Goal: Task Accomplishment & Management: Manage account settings

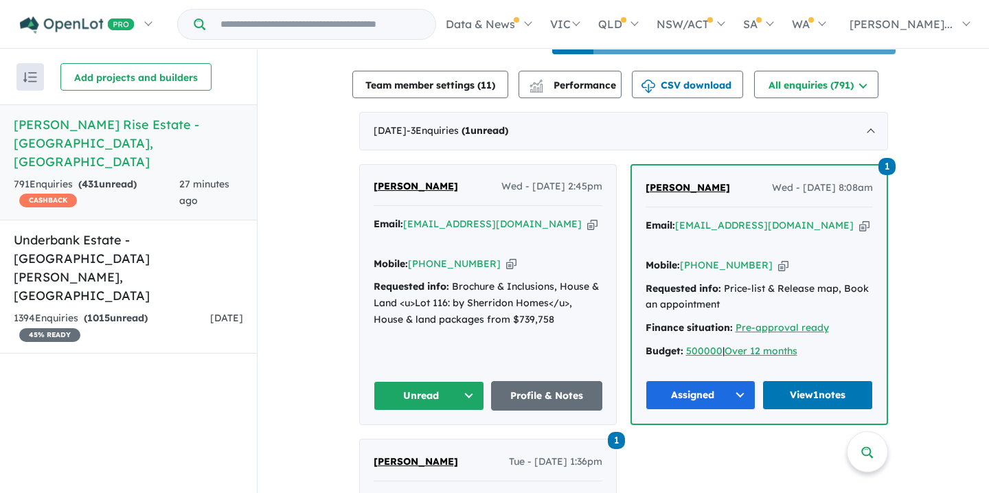
scroll to position [490, 0]
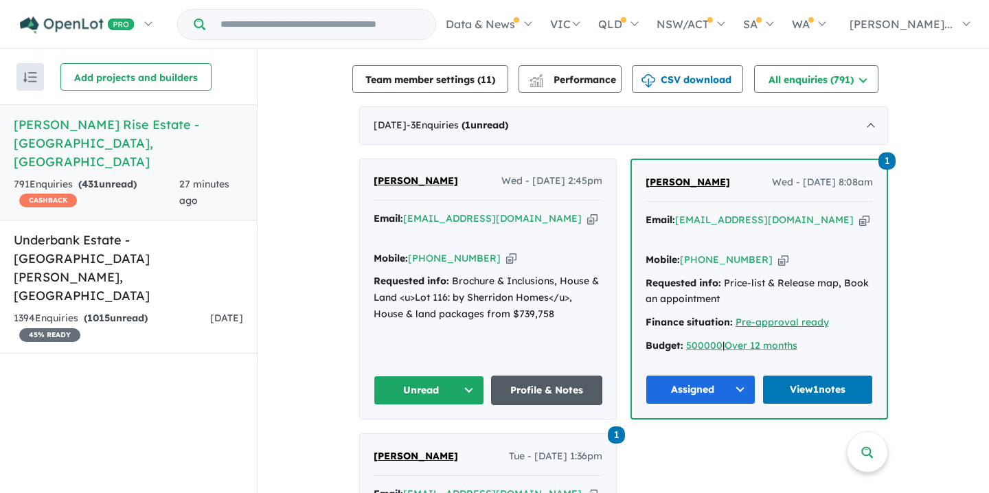
click at [541, 376] on link "Profile & Notes" at bounding box center [546, 391] width 111 height 30
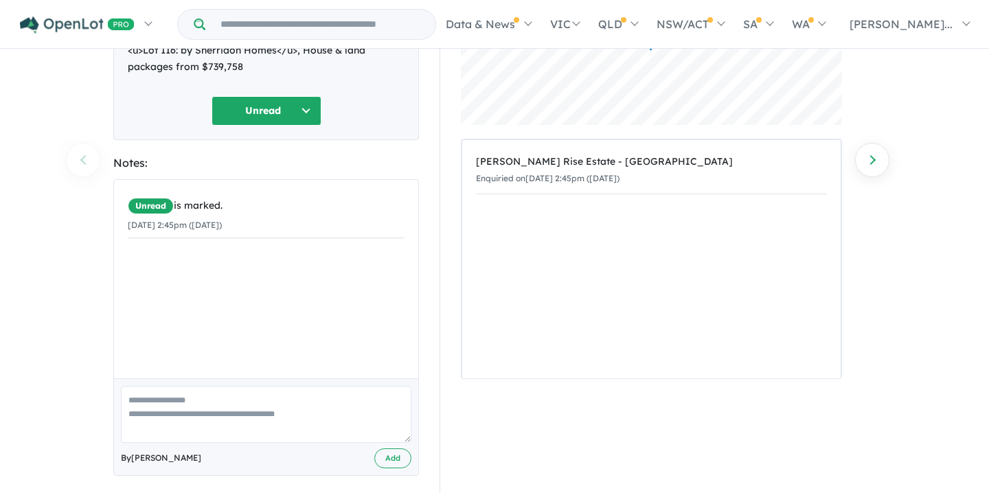
scroll to position [177, 0]
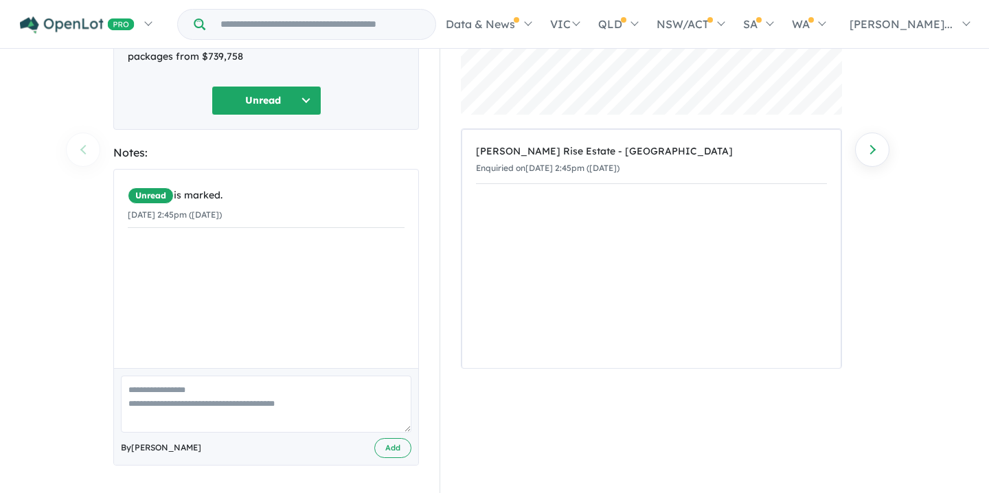
click at [130, 389] on textarea at bounding box center [266, 404] width 290 height 57
paste textarea "**********"
type textarea "**********"
click at [393, 446] on button "Add" at bounding box center [392, 448] width 37 height 20
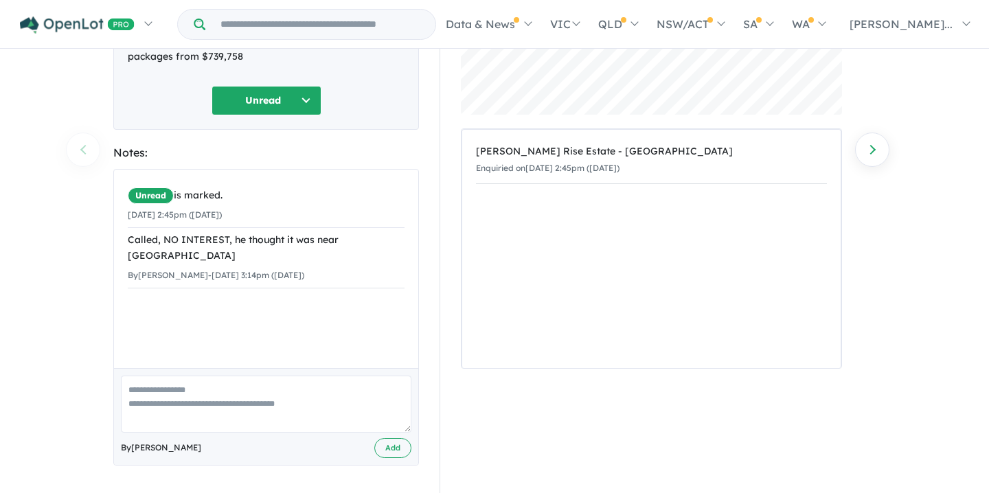
click at [303, 96] on button "Unread" at bounding box center [266, 101] width 110 height 30
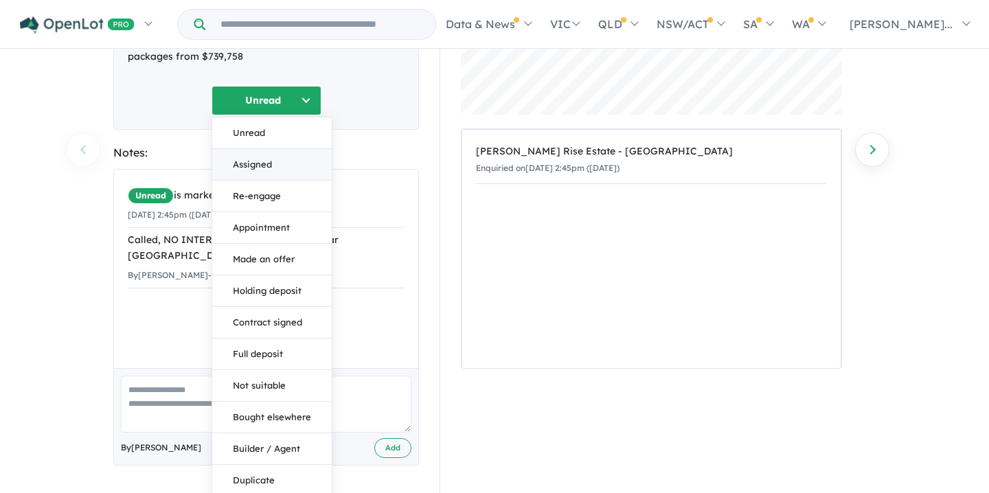
click at [244, 161] on button "Assigned" at bounding box center [271, 165] width 119 height 32
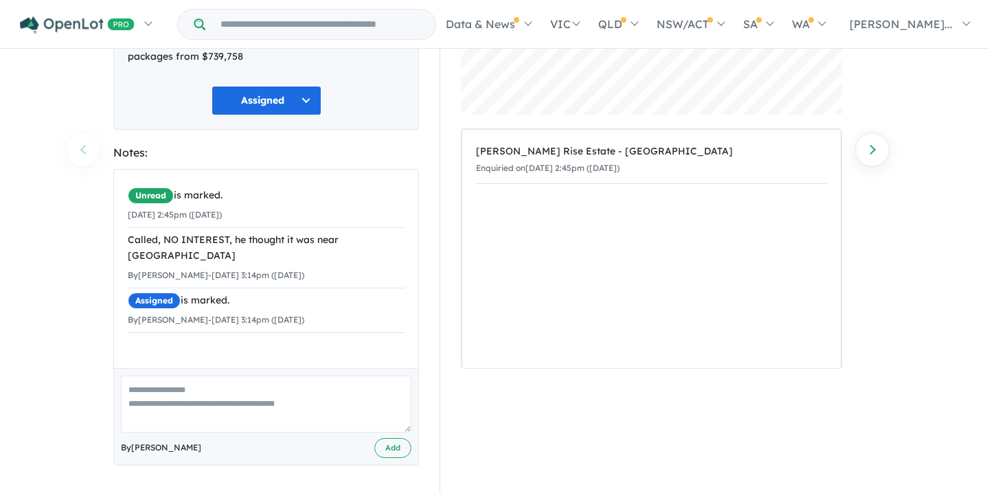
click at [566, 280] on div "Taylors Rise Estate - Deanside Enquiried on 03/09/2025 2:45pm (Wednesday)" at bounding box center [651, 249] width 378 height 238
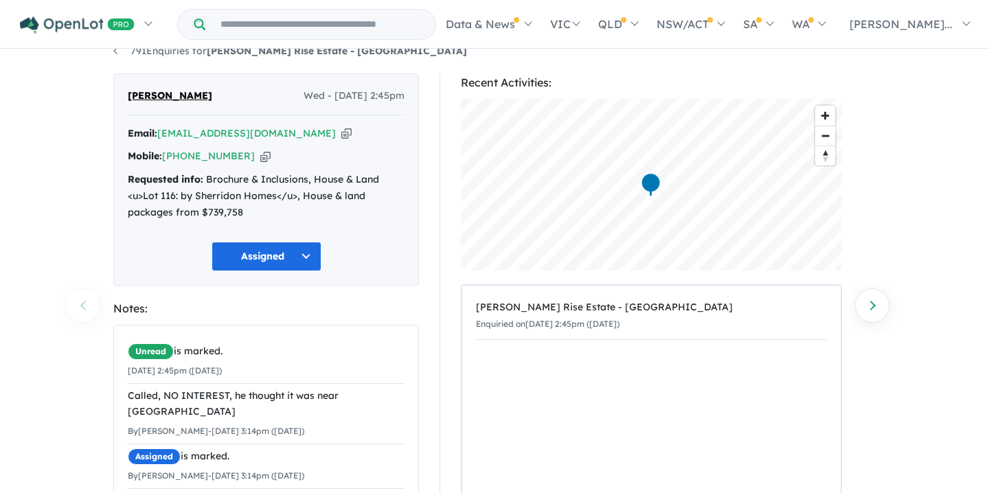
scroll to position [0, 0]
